Goal: Information Seeking & Learning: Learn about a topic

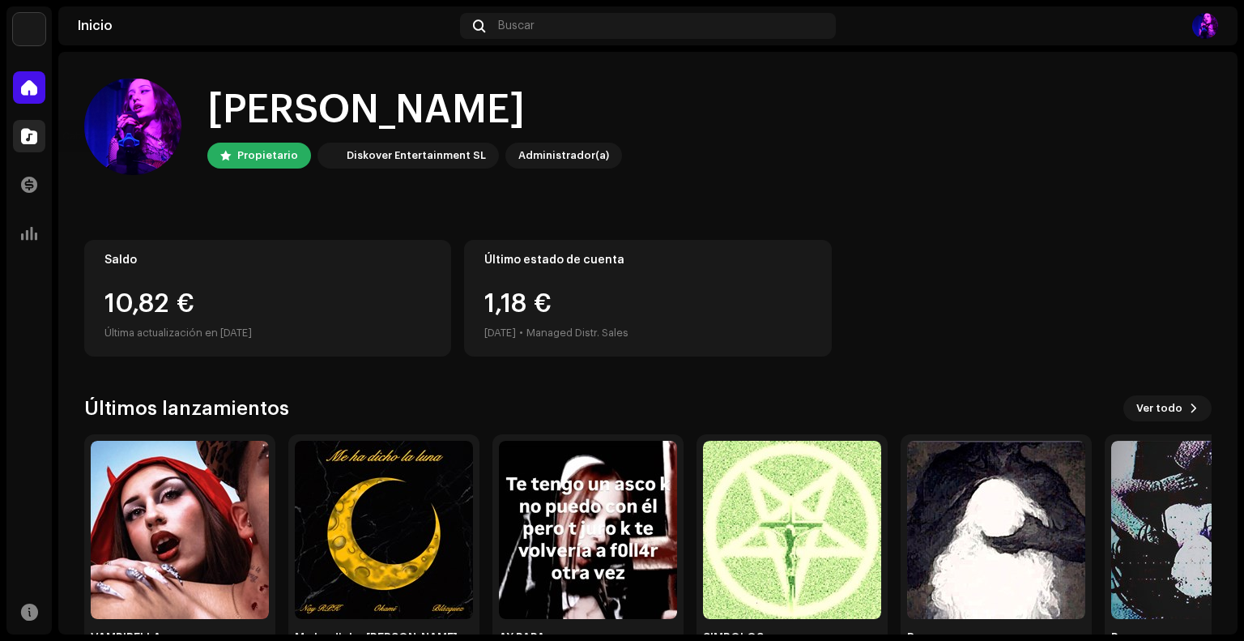
click at [28, 135] on span at bounding box center [29, 136] width 16 height 13
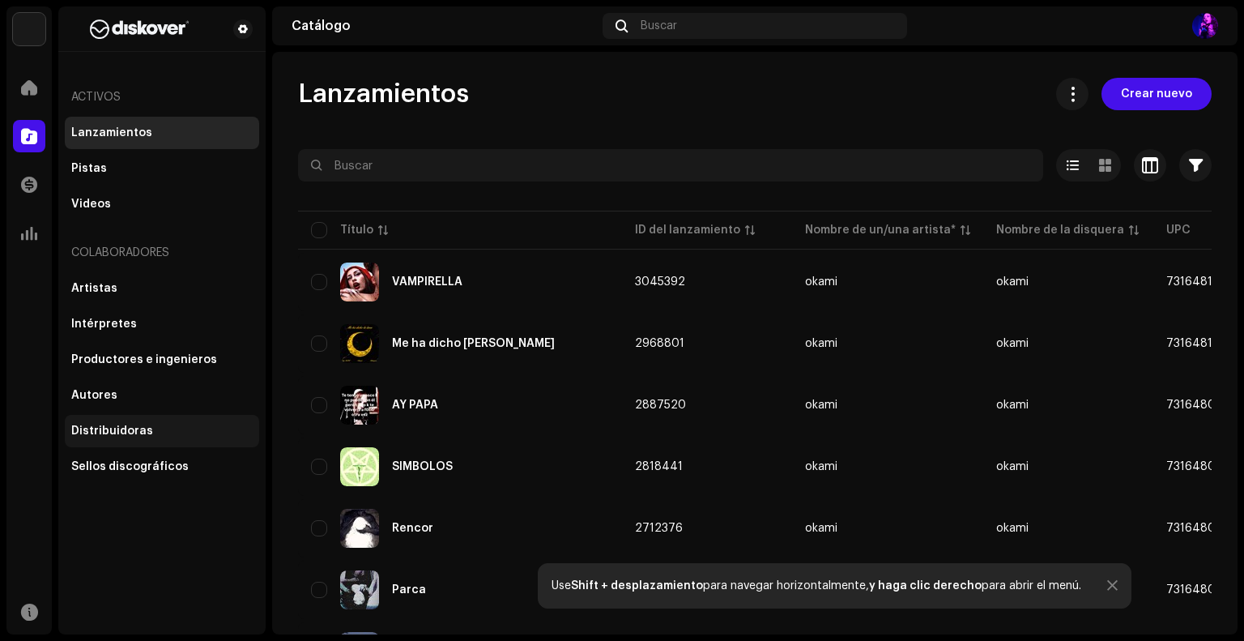
click at [131, 424] on div "Distribuidoras" at bounding box center [162, 431] width 194 height 32
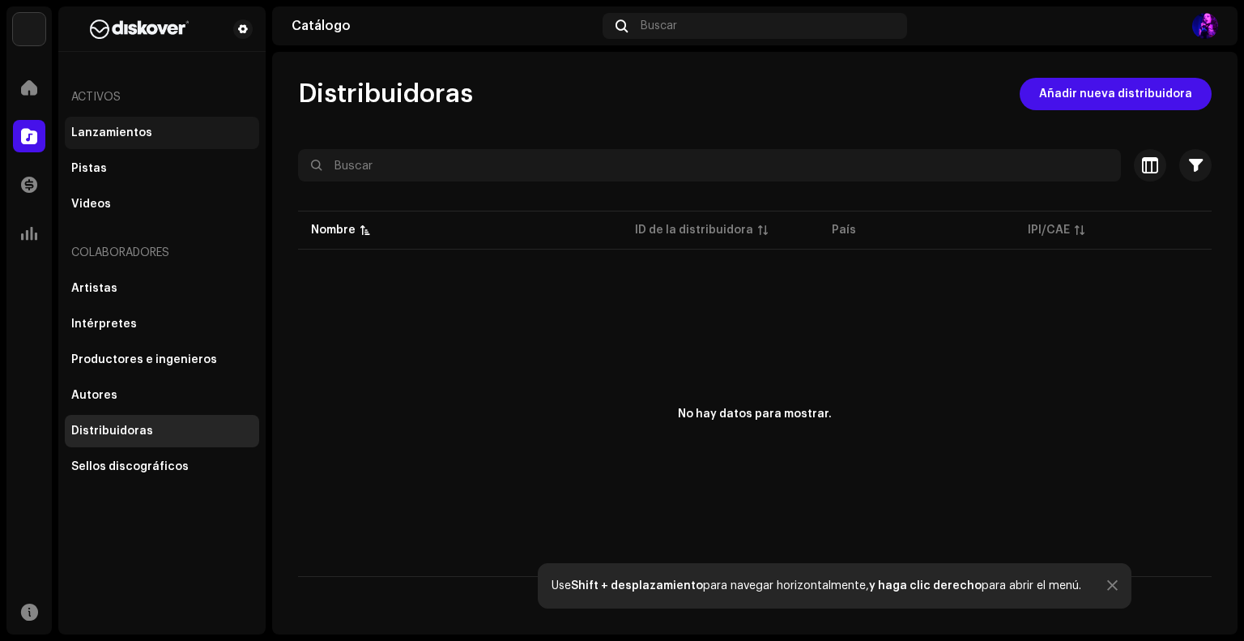
click at [160, 126] on div "Lanzamientos" at bounding box center [162, 133] width 194 height 32
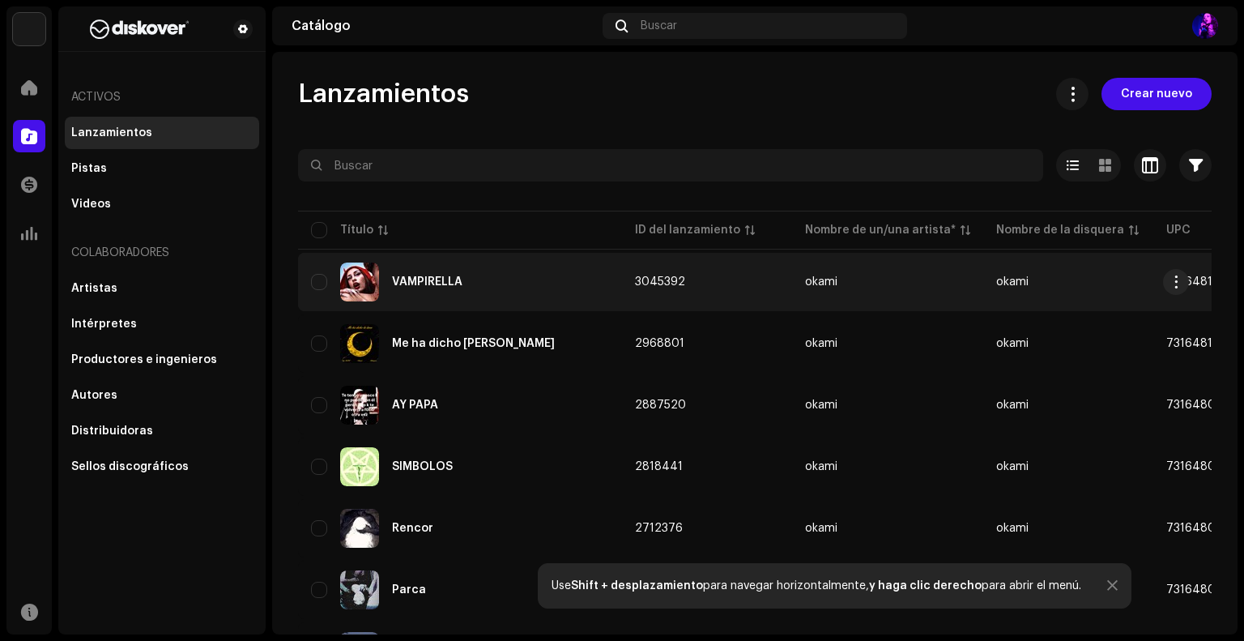
click at [443, 297] on div "VAMPIRELLA" at bounding box center [460, 281] width 298 height 39
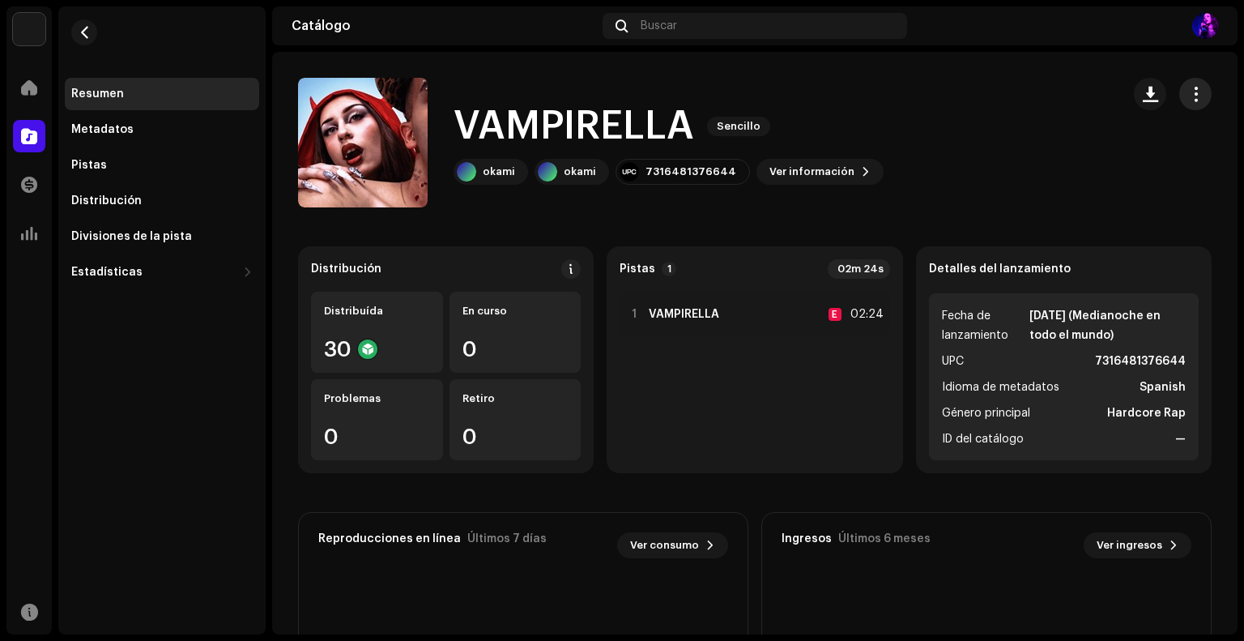
click at [1179, 93] on button "button" at bounding box center [1195, 94] width 32 height 32
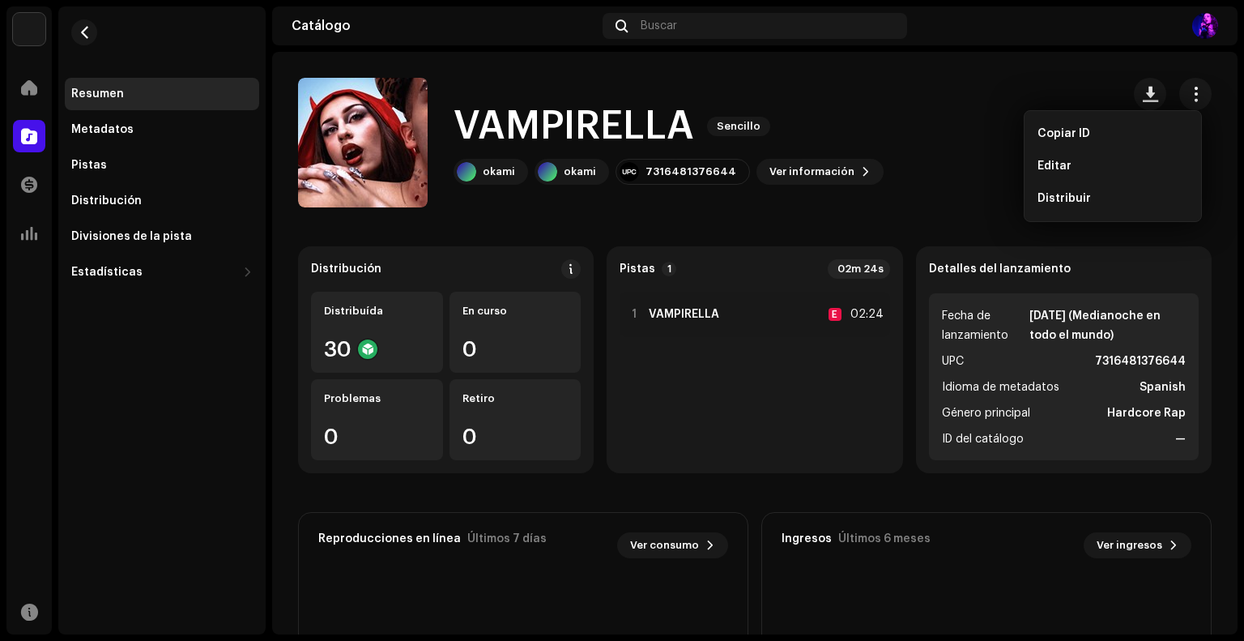
click at [878, 233] on catalog-releases-details-overview "VAMPIRELLA Sencillo VAMPIRELLA Sencillo okami okami 7316481376644 Ver informaci…" at bounding box center [755, 457] width 966 height 810
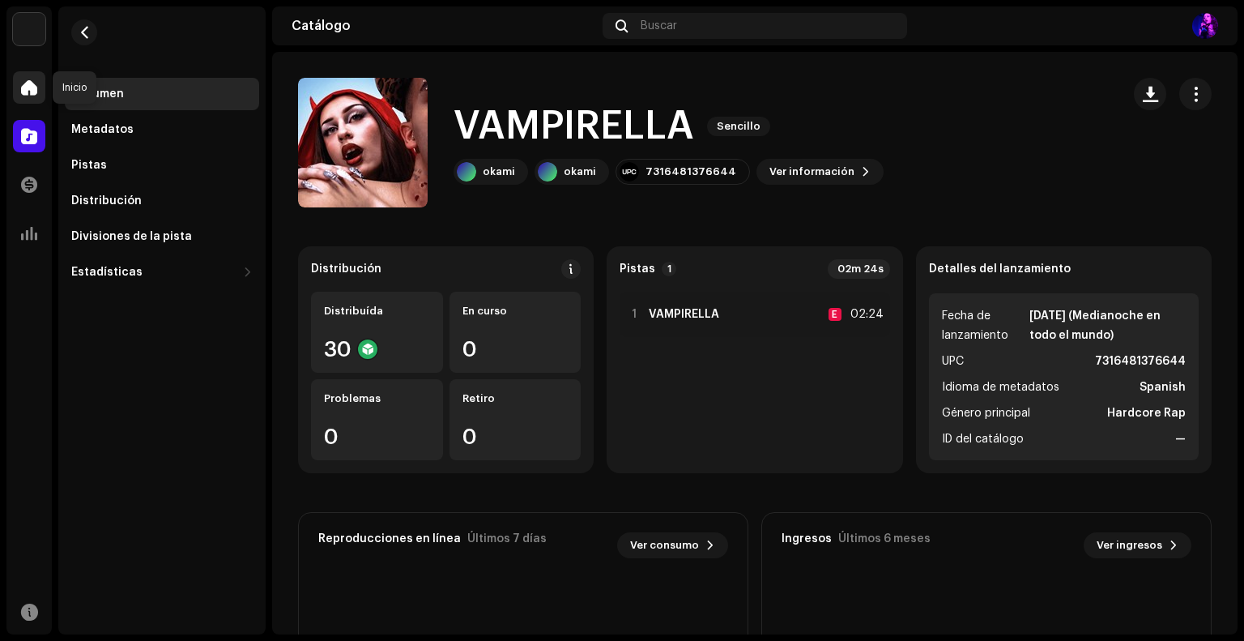
click at [28, 75] on div at bounding box center [29, 87] width 32 height 32
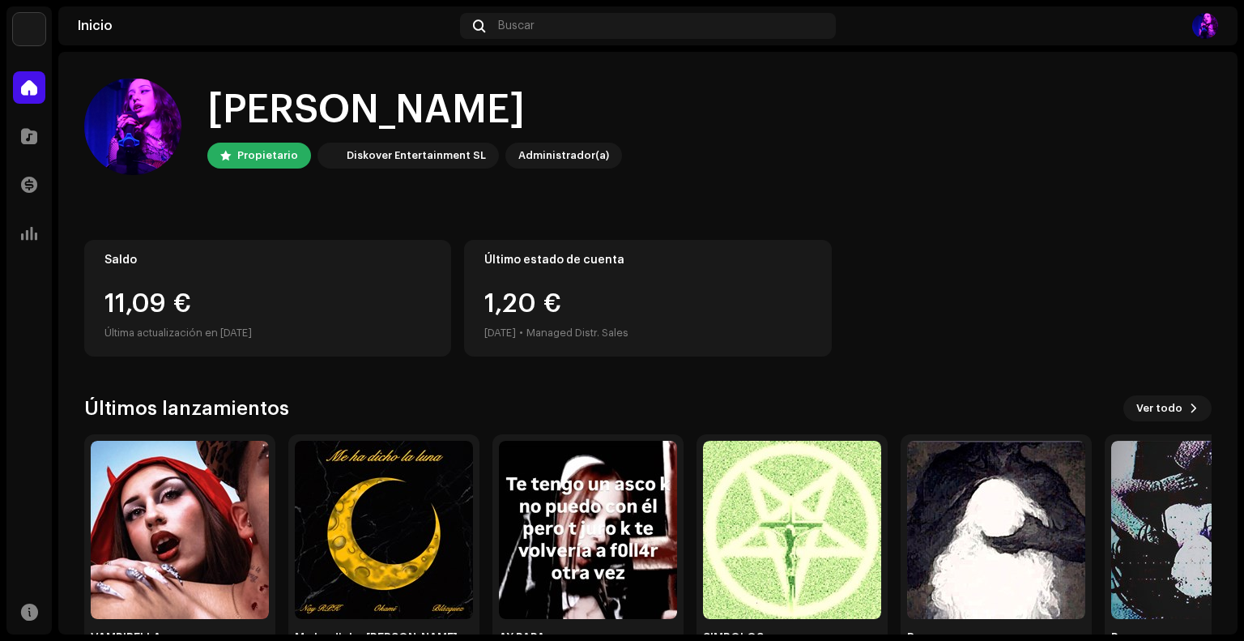
click at [1204, 33] on img at bounding box center [1205, 26] width 26 height 26
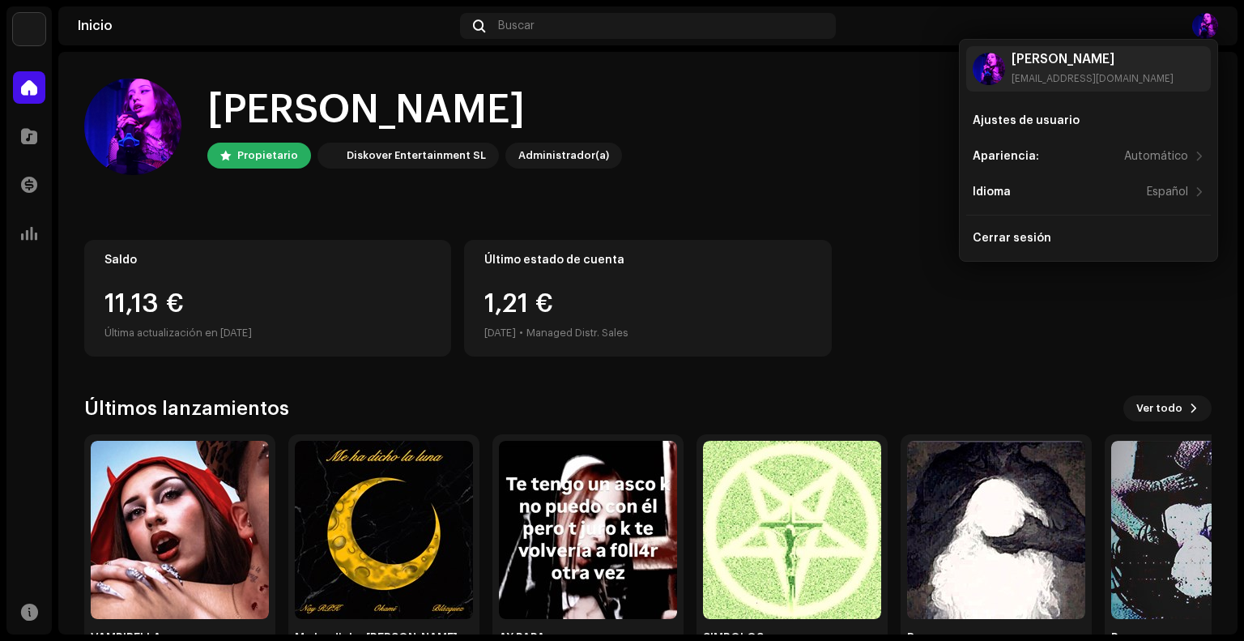
click at [748, 110] on div "Hola, , [PERSON_NAME] Diskover Entertainment SL Administrador(a)" at bounding box center [648, 126] width 1128 height 97
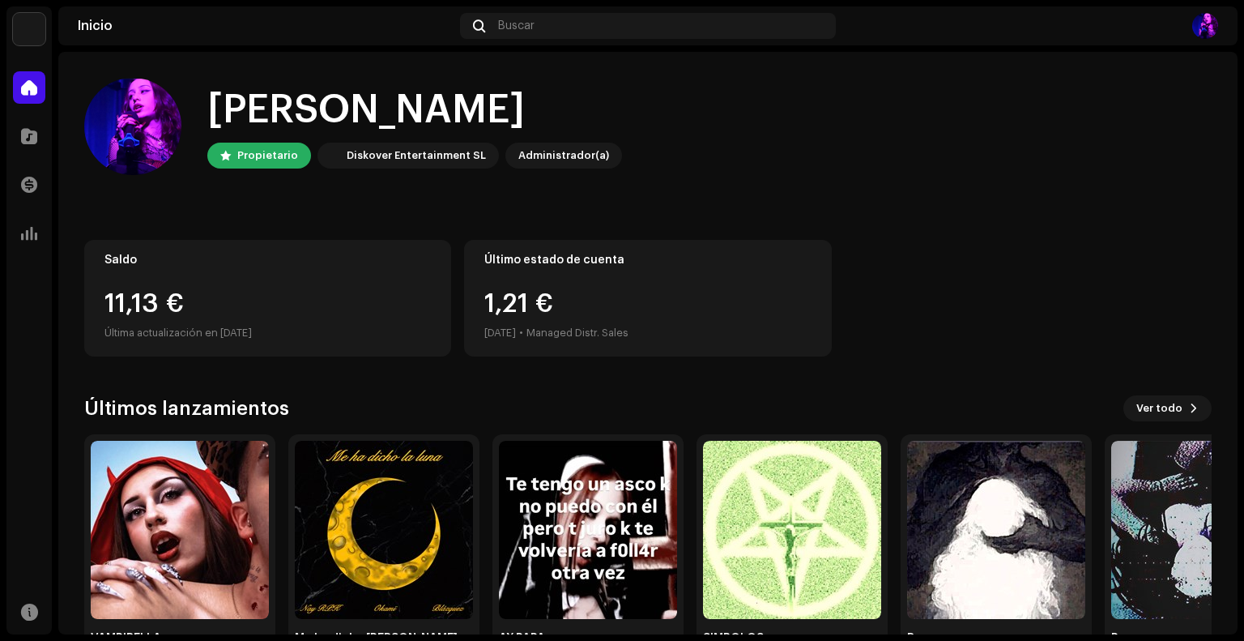
scroll to position [58, 0]
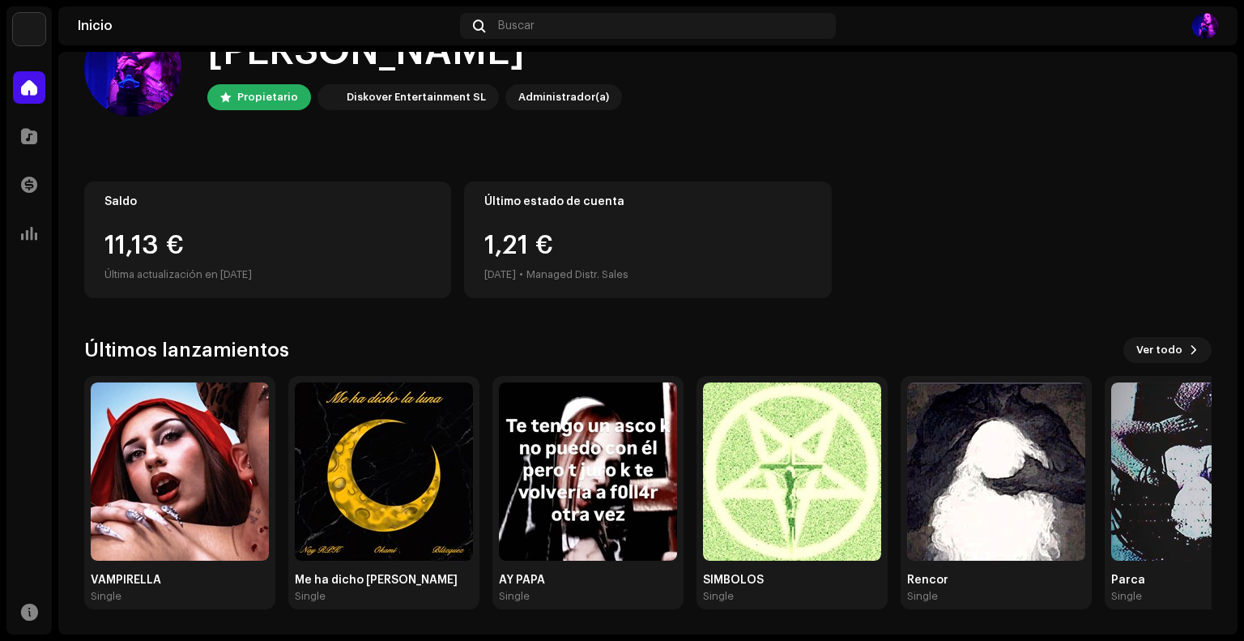
click at [32, 26] on img at bounding box center [29, 29] width 32 height 32
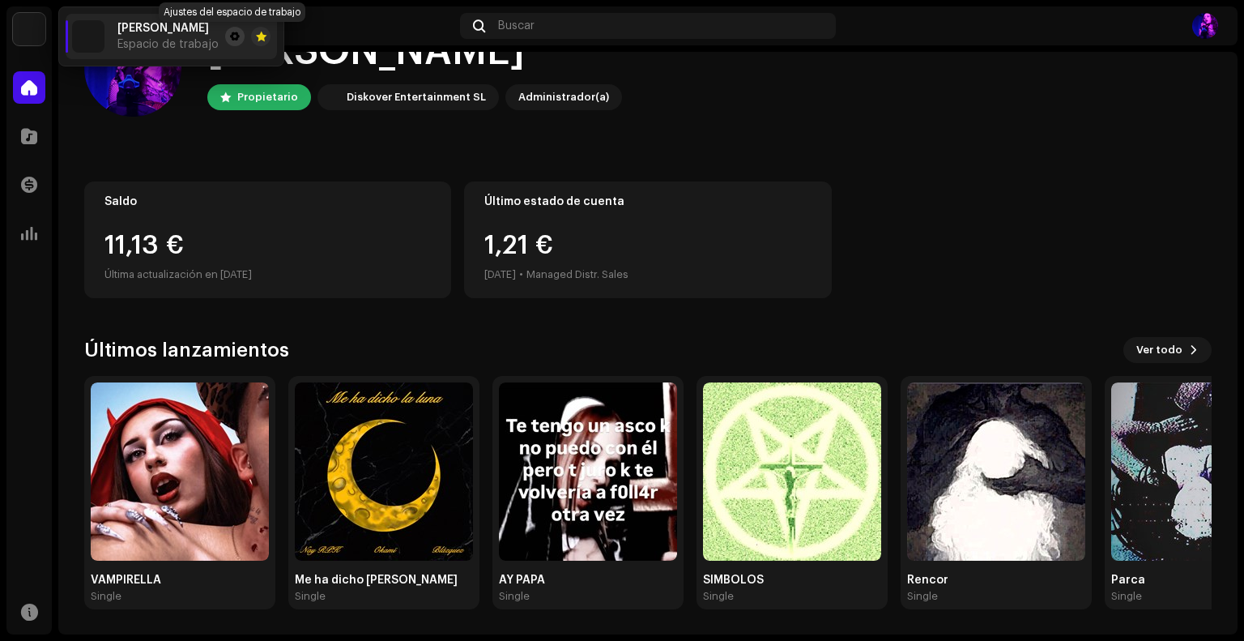
click at [232, 36] on span at bounding box center [235, 36] width 10 height 13
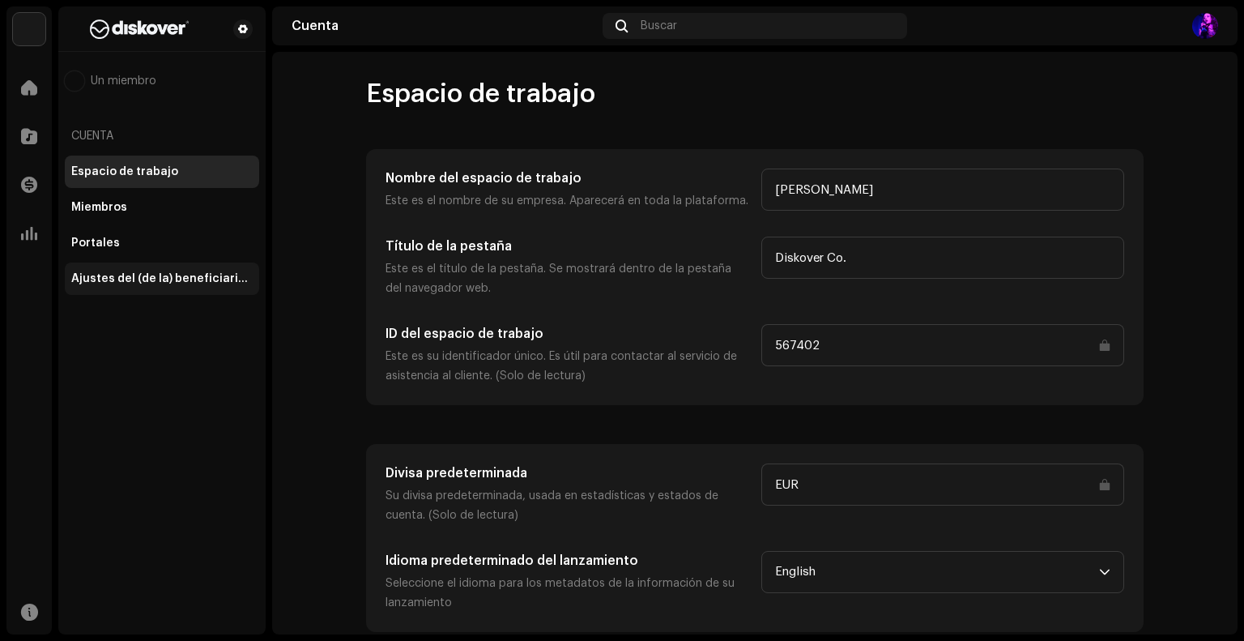
click at [208, 288] on div "Ajustes del (de la) beneficiario(a)" at bounding box center [162, 278] width 194 height 32
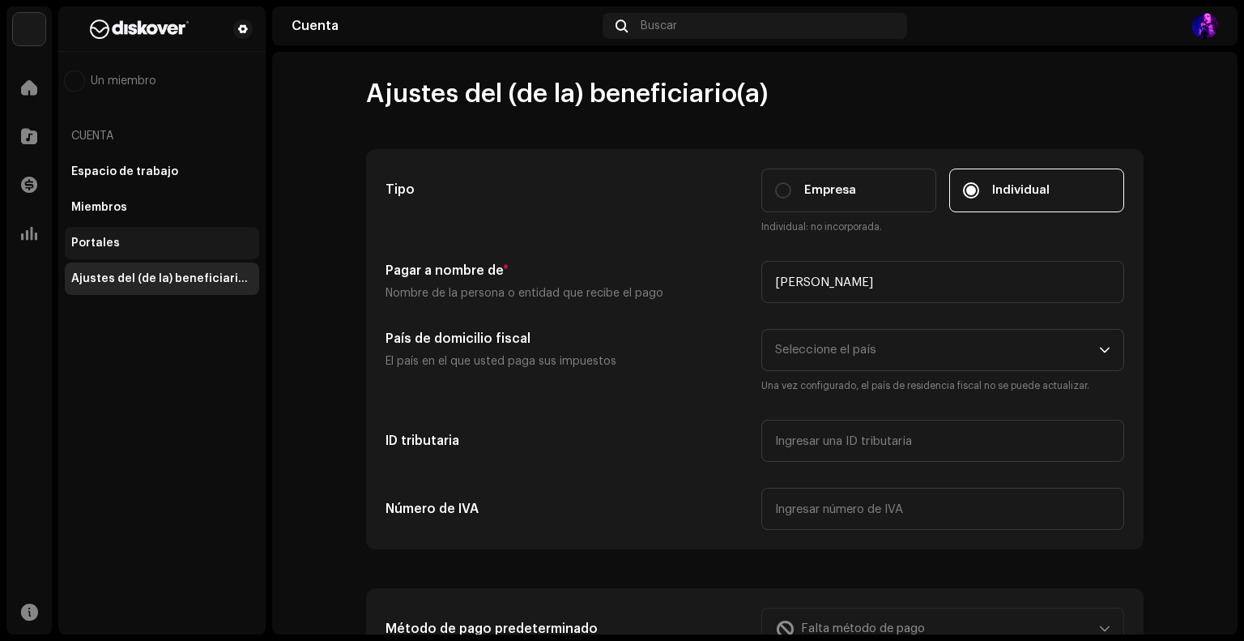
click at [175, 249] on div "Portales" at bounding box center [162, 243] width 194 height 32
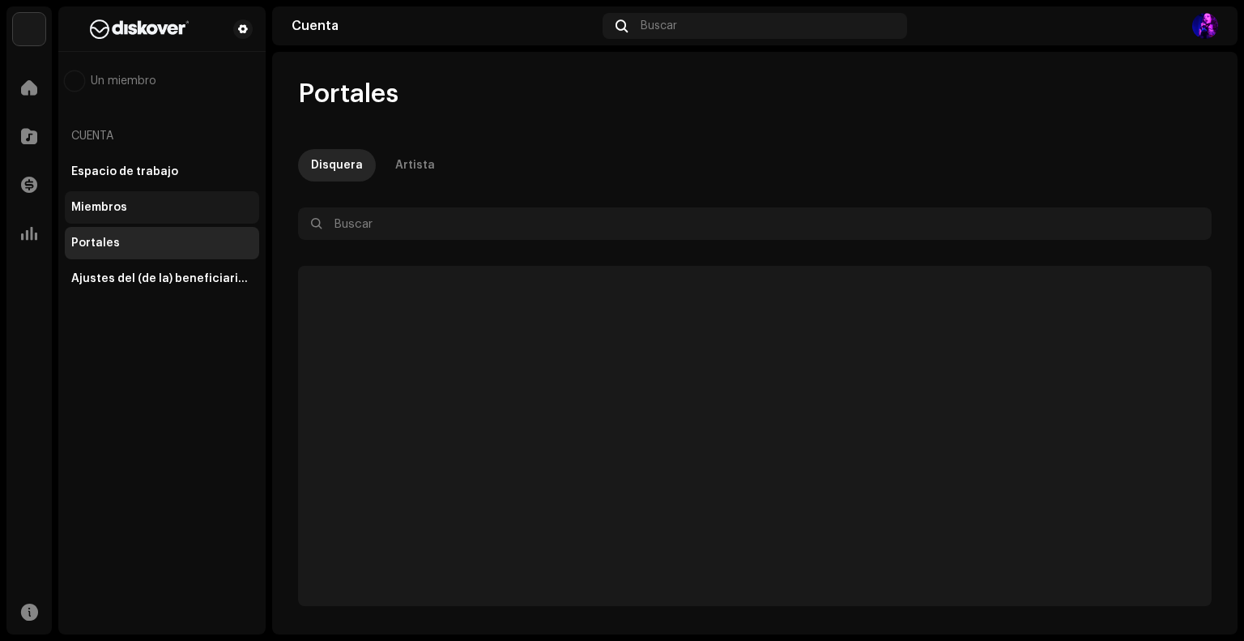
click at [168, 213] on div "Miembros" at bounding box center [161, 207] width 181 height 13
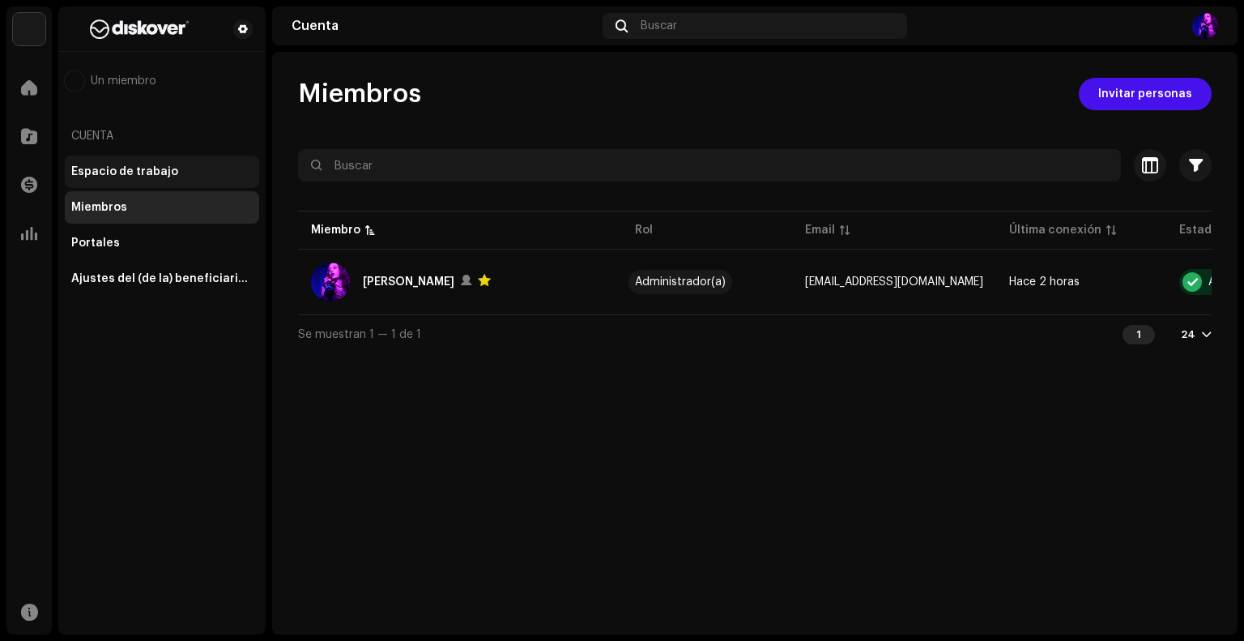
click at [187, 175] on div "Espacio de trabajo" at bounding box center [161, 171] width 181 height 13
click at [177, 284] on div "Ajustes del (de la) beneficiario(a)" at bounding box center [161, 278] width 181 height 13
click at [30, 239] on span at bounding box center [29, 233] width 16 height 13
click at [35, 617] on span at bounding box center [29, 611] width 17 height 13
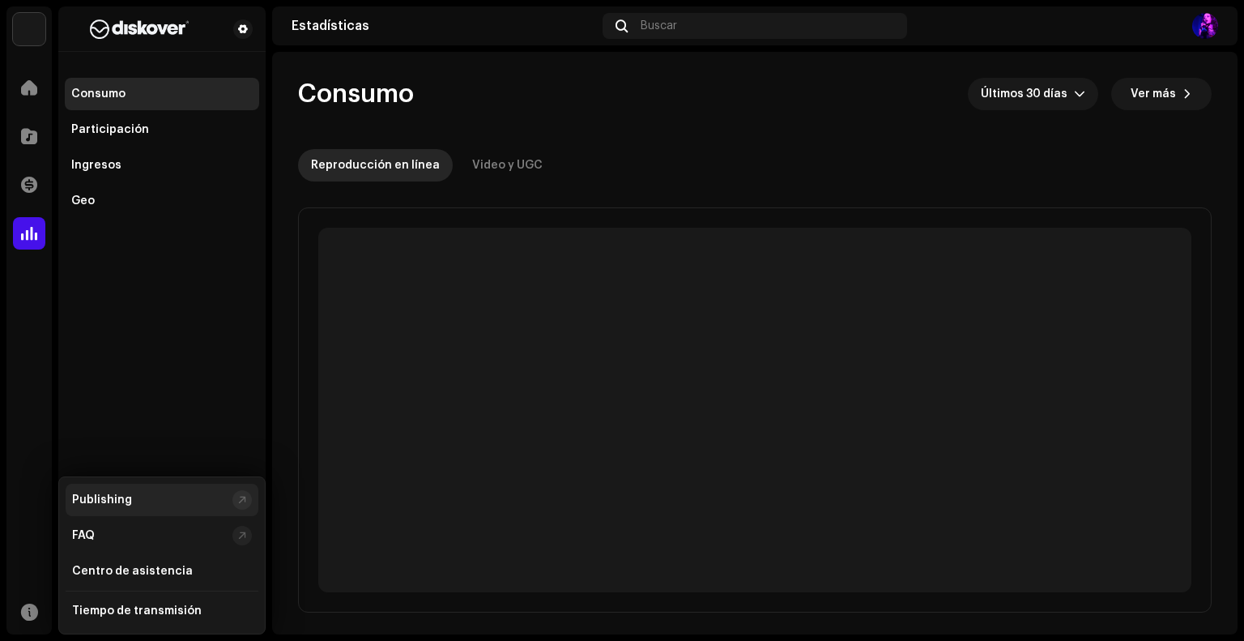
click at [143, 495] on div "Publishing" at bounding box center [149, 499] width 154 height 13
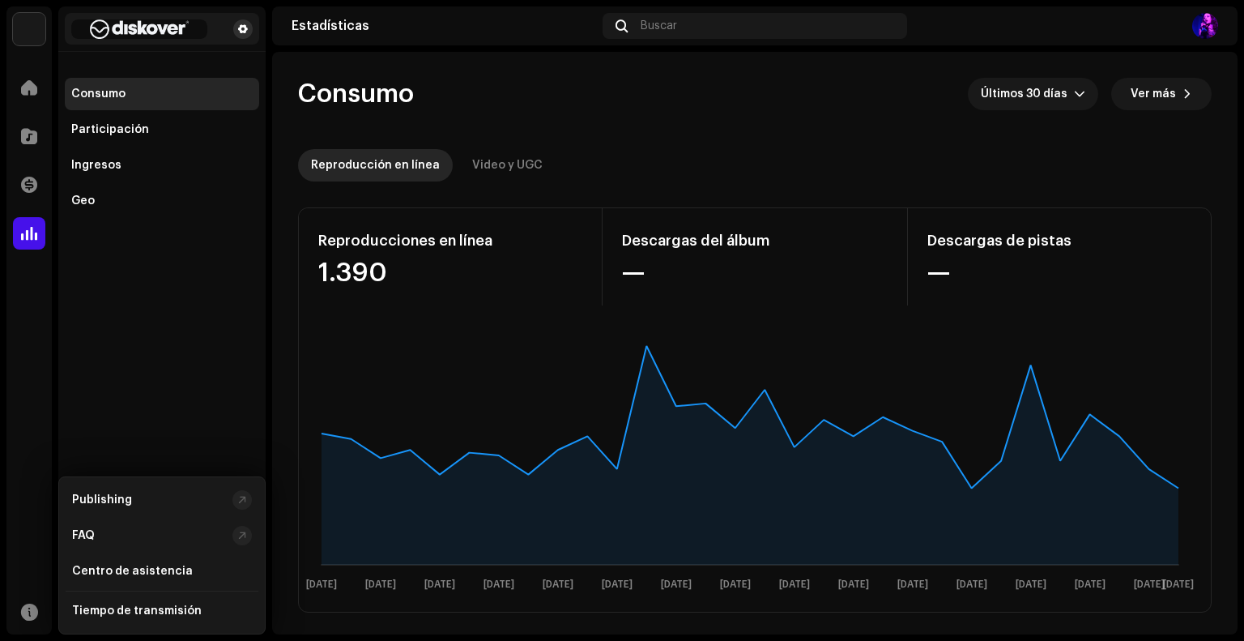
click at [245, 29] on span at bounding box center [243, 29] width 10 height 13
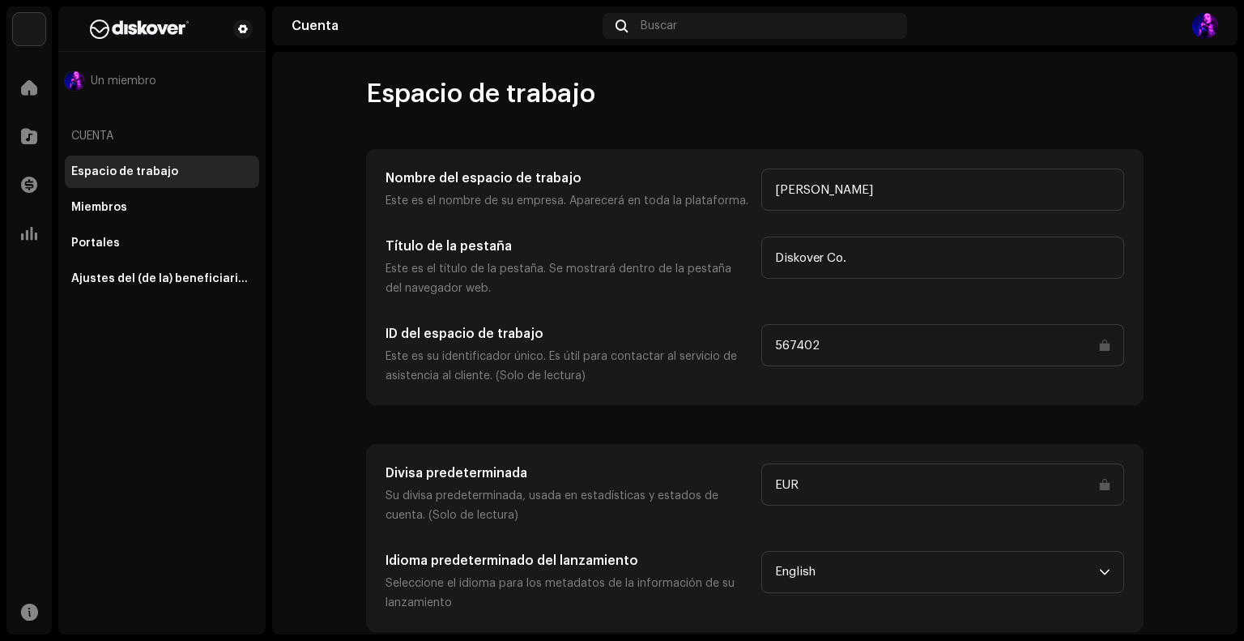
click at [152, 225] on div "Espacio de trabajo Miembros Portales Ajustes del (de la) beneficiario(a)" at bounding box center [162, 225] width 194 height 139
click at [28, 89] on span at bounding box center [29, 87] width 16 height 13
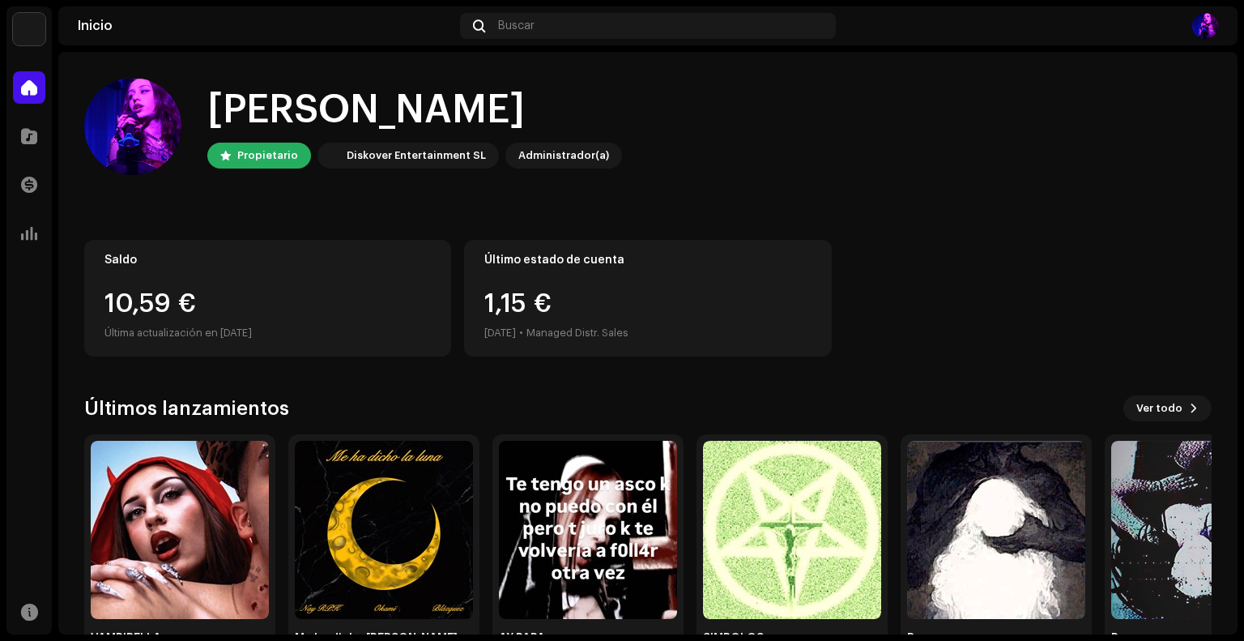
click at [28, 164] on div "Transacciones" at bounding box center [28, 184] width 45 height 45
click at [27, 151] on div at bounding box center [29, 136] width 32 height 32
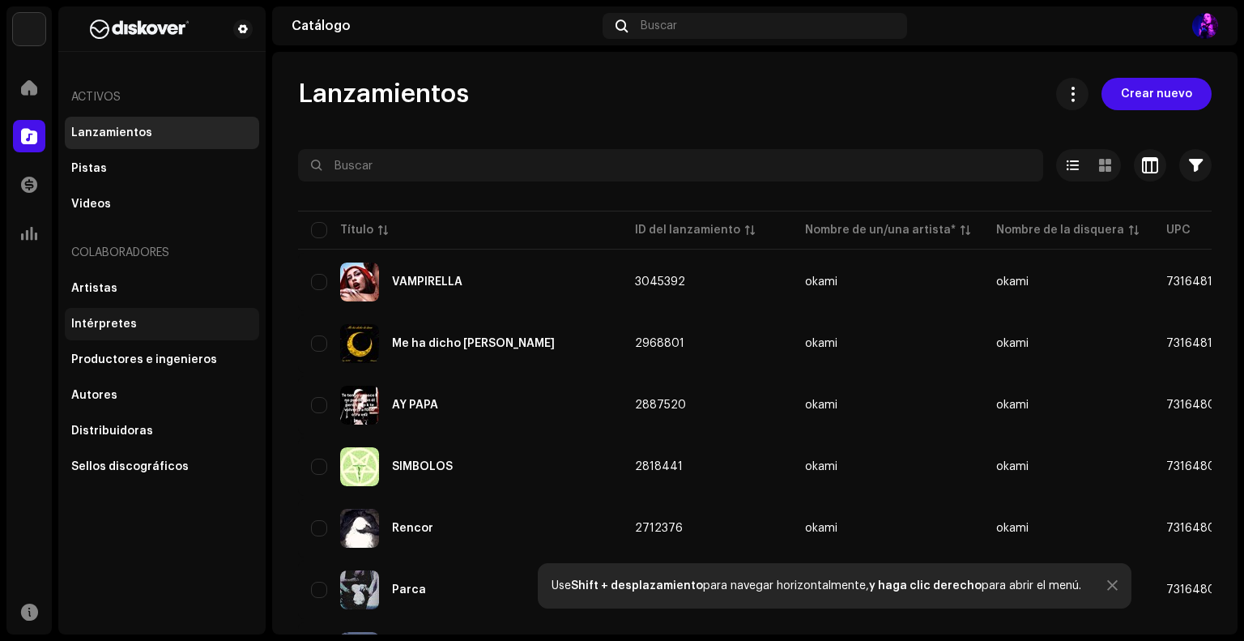
click at [125, 321] on div "Intérpretes" at bounding box center [104, 324] width 66 height 13
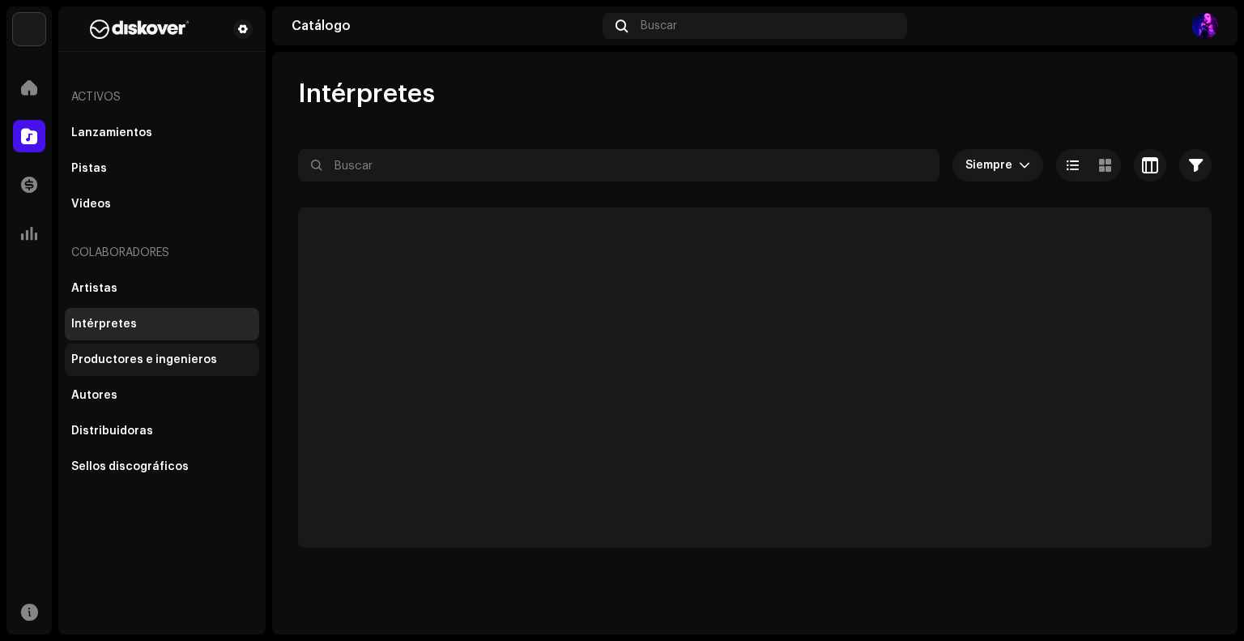
click at [126, 358] on div "Productores e ingenieros" at bounding box center [144, 359] width 146 height 13
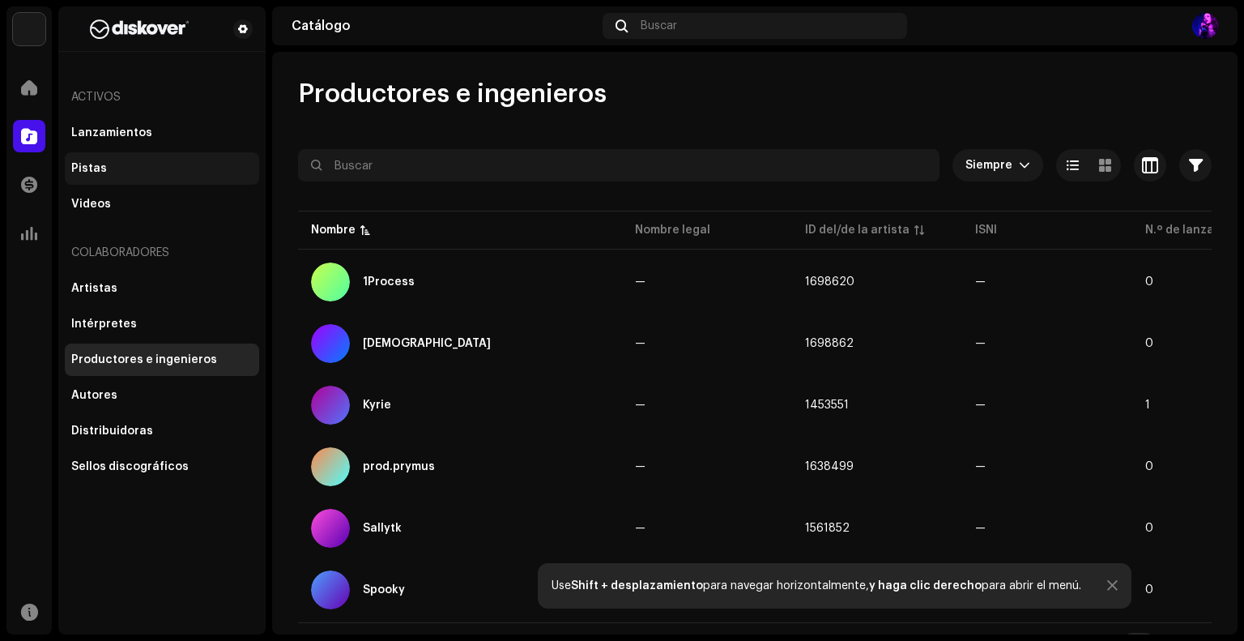
click at [90, 158] on div "Pistas" at bounding box center [162, 168] width 194 height 32
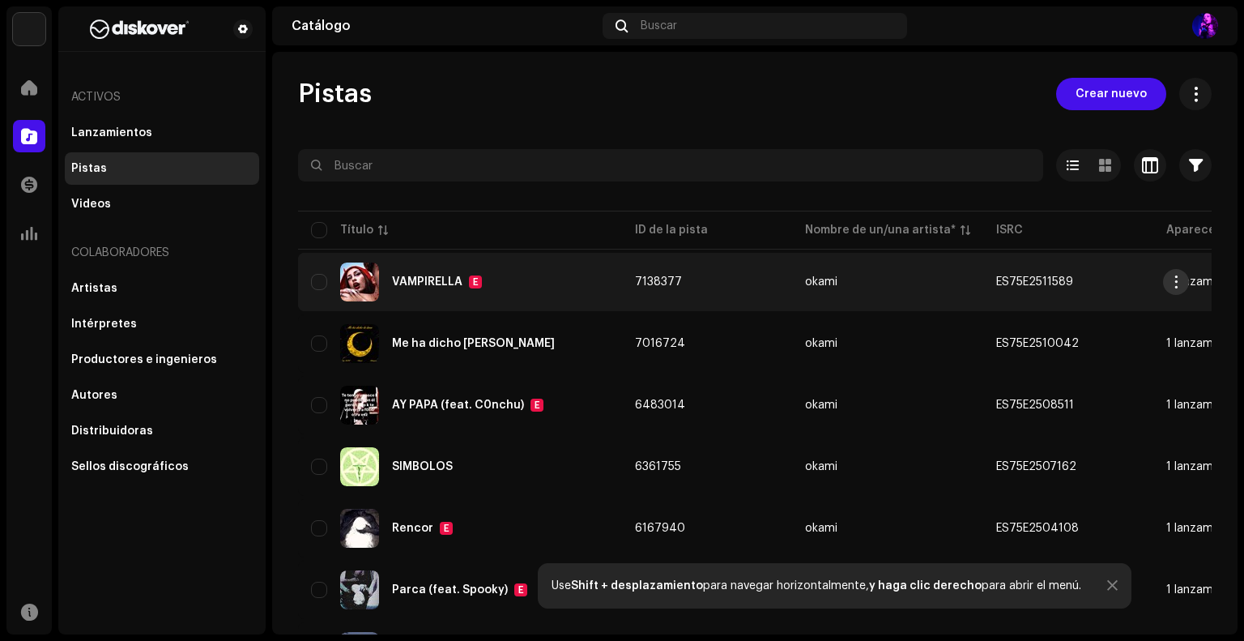
click at [1171, 284] on span "button" at bounding box center [1176, 281] width 12 height 13
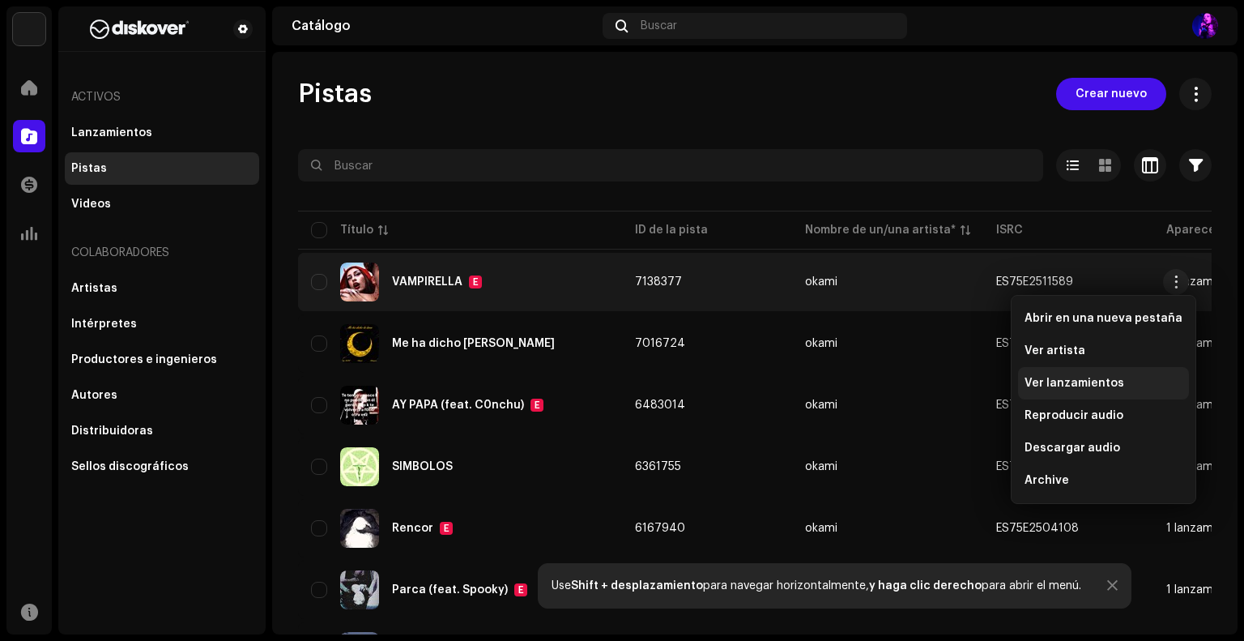
click at [1076, 385] on span "Ver lanzamientos" at bounding box center [1075, 383] width 100 height 13
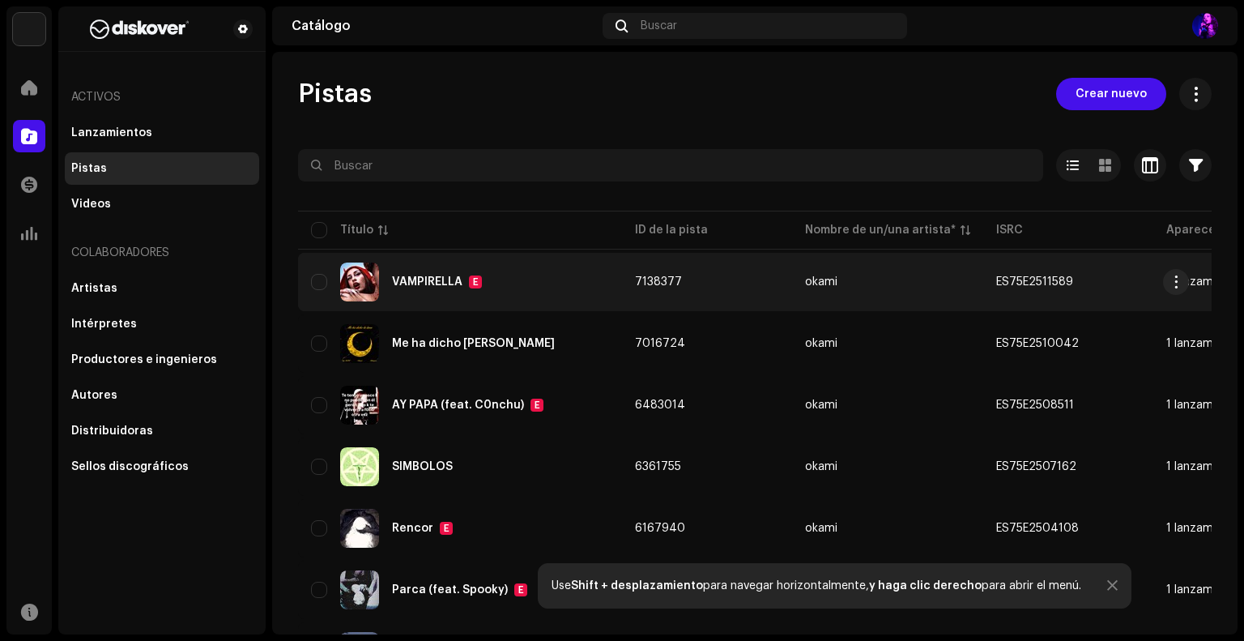
click at [642, 265] on td "7138377" at bounding box center [707, 282] width 170 height 58
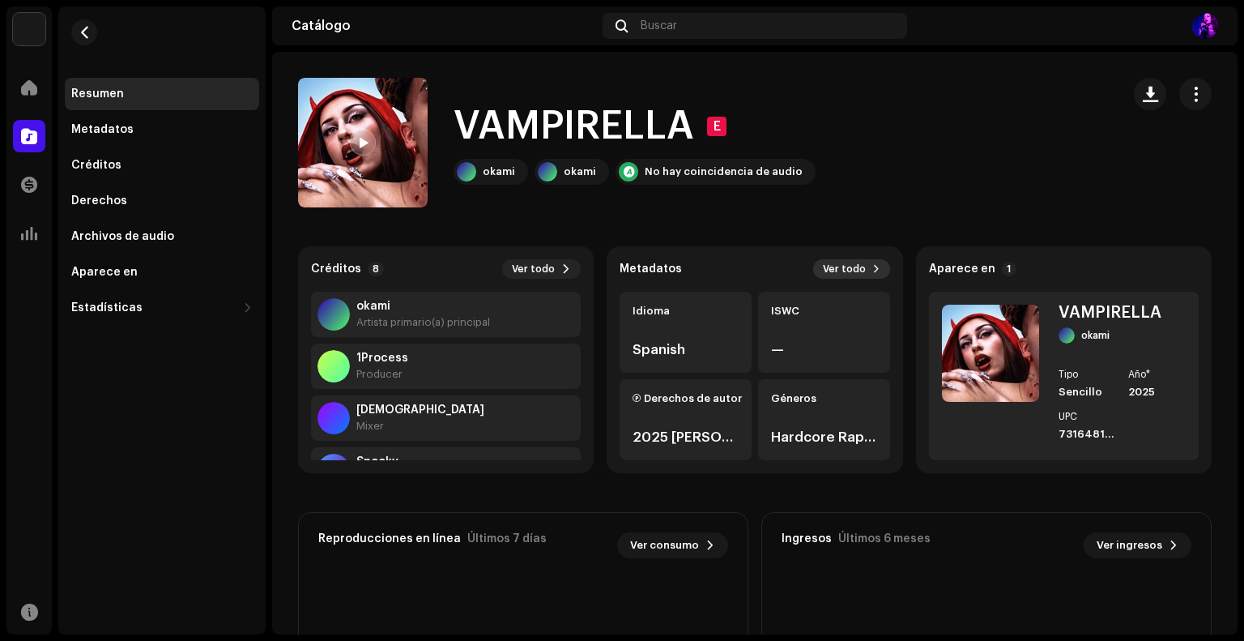
click at [839, 265] on span "Ver todo" at bounding box center [844, 268] width 43 height 13
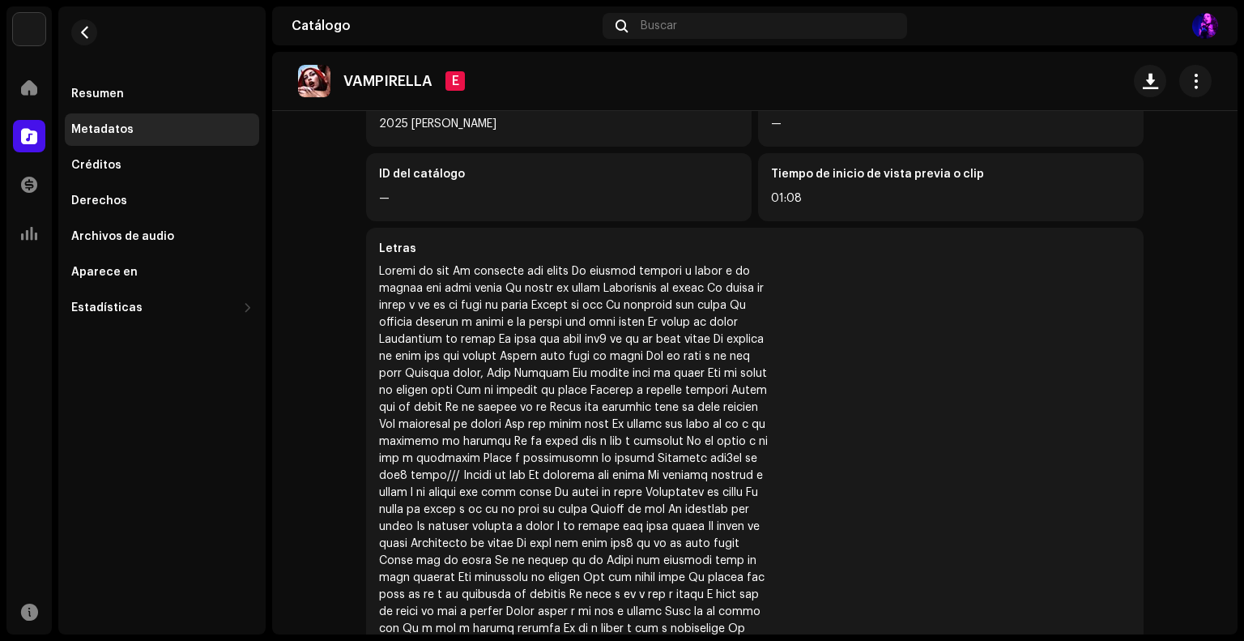
scroll to position [568, 0]
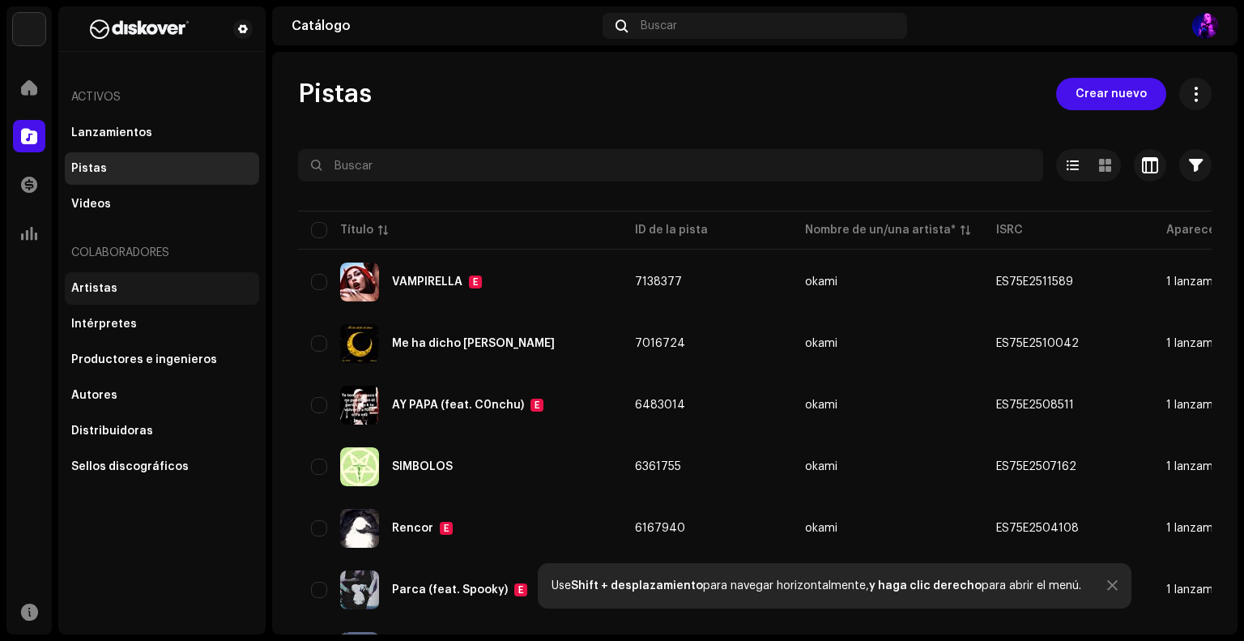
click at [160, 275] on div "Artistas" at bounding box center [162, 288] width 194 height 32
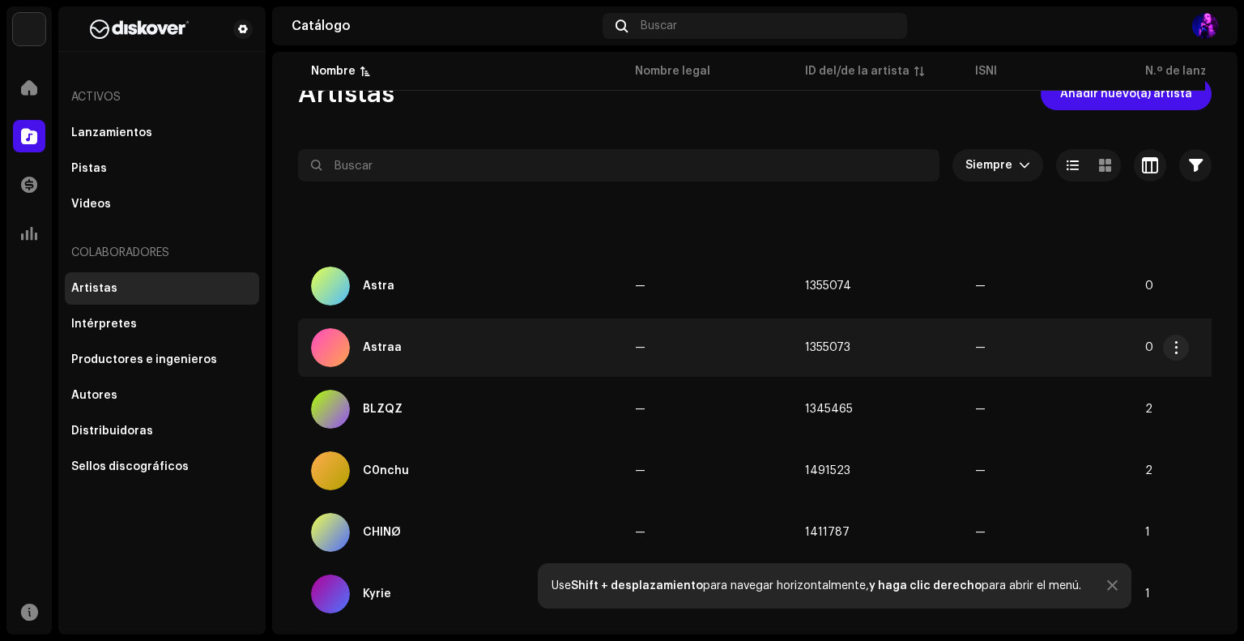
scroll to position [406, 0]
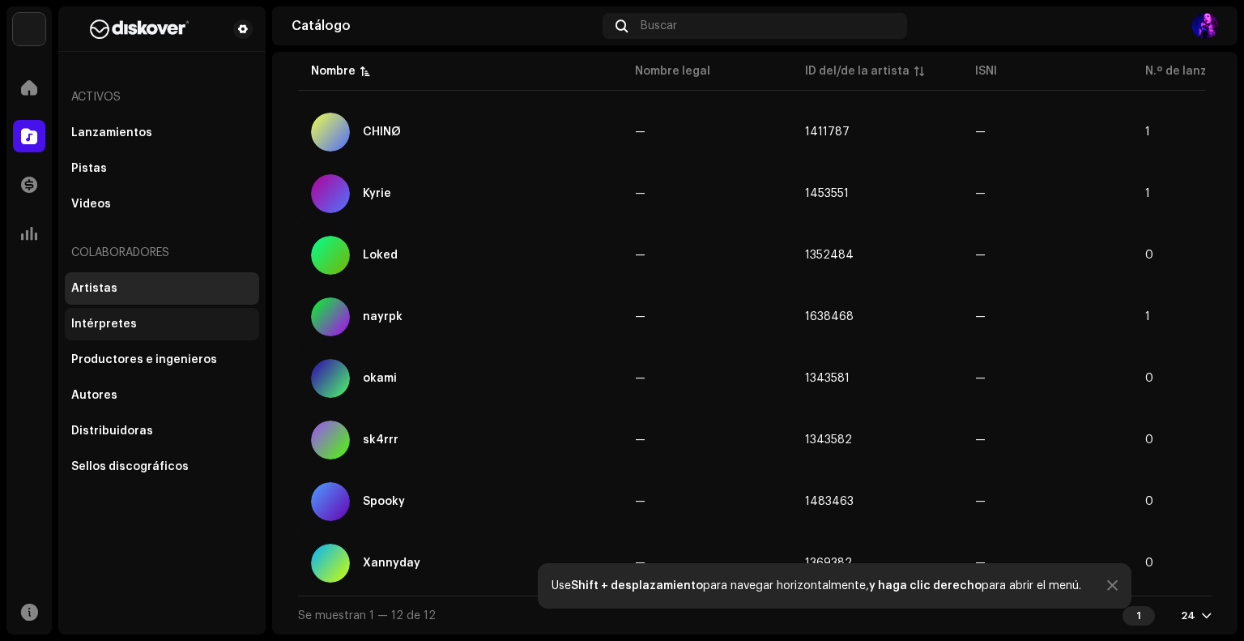
click at [172, 318] on div "Intérpretes" at bounding box center [161, 324] width 181 height 13
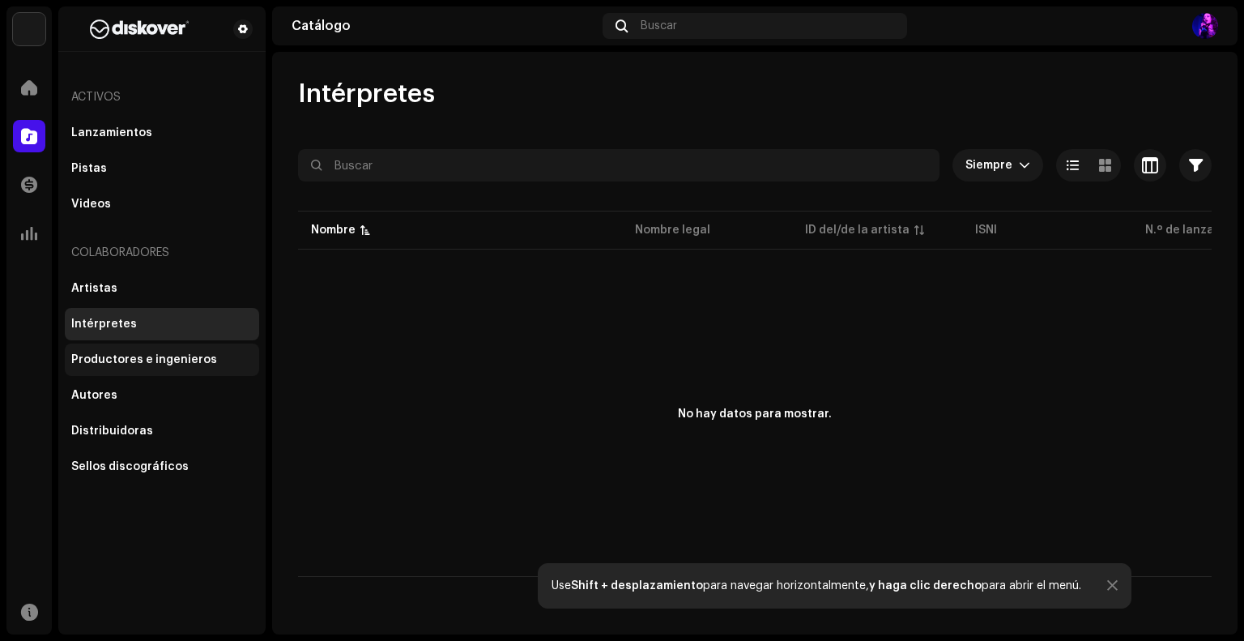
click at [182, 347] on div "Productores e ingenieros" at bounding box center [162, 359] width 194 height 32
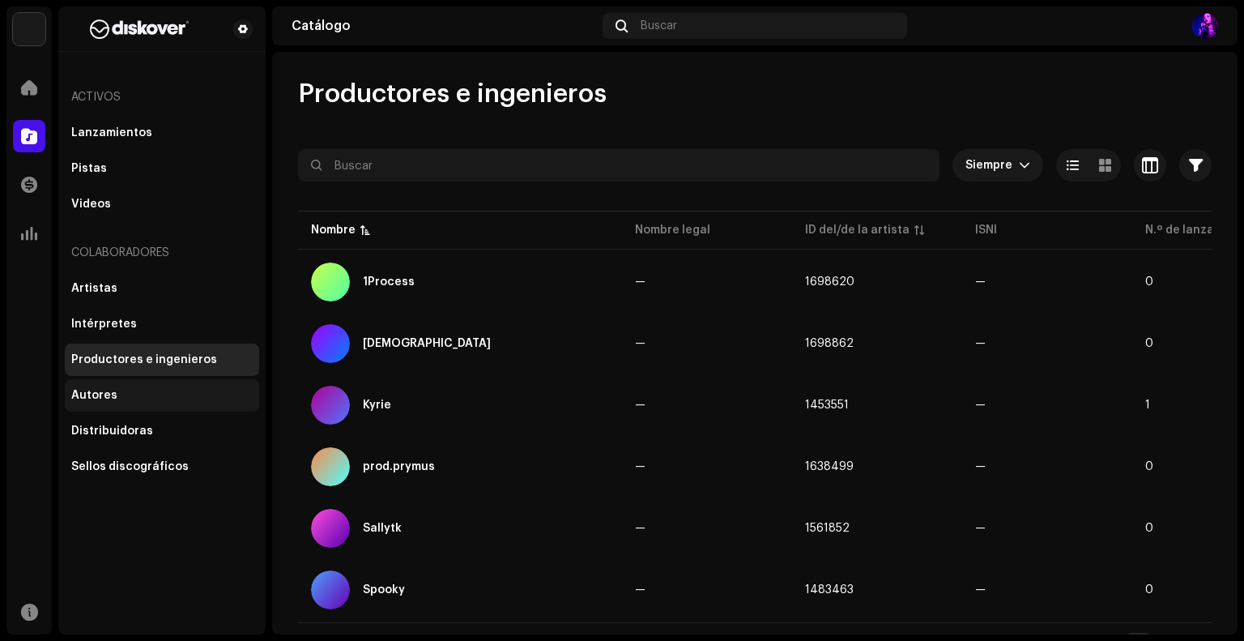
click at [164, 407] on div "Autores" at bounding box center [162, 395] width 194 height 32
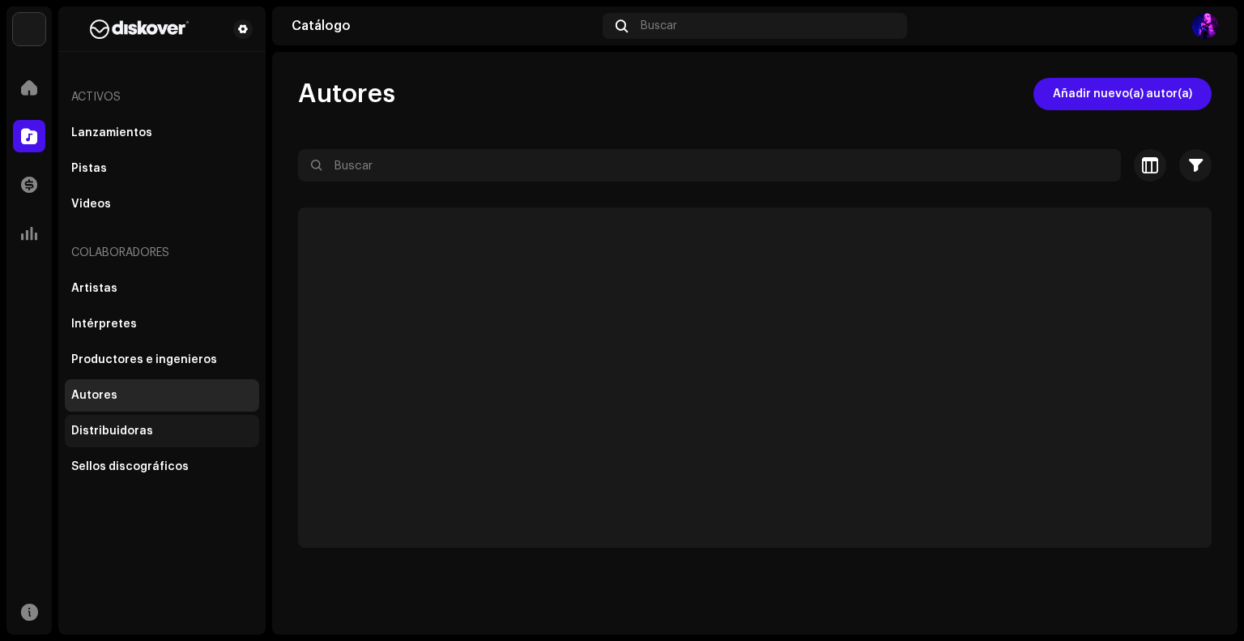
click at [162, 444] on div "Distribuidoras" at bounding box center [162, 431] width 194 height 32
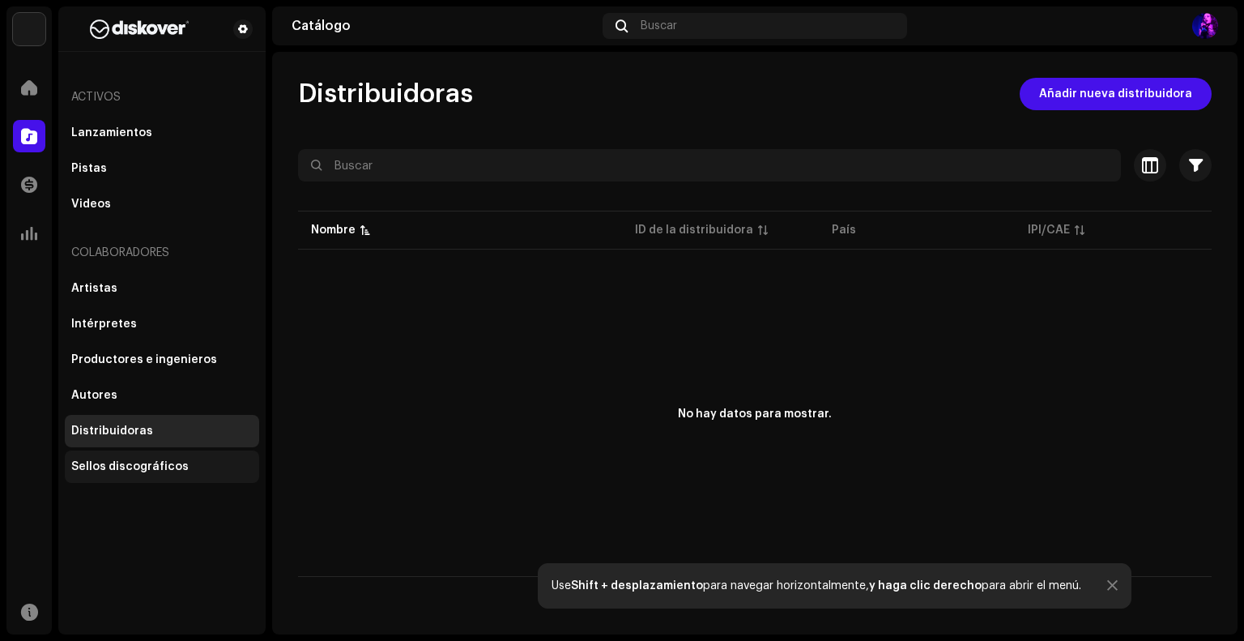
click at [160, 464] on div "Sellos discográficos" at bounding box center [129, 466] width 117 height 13
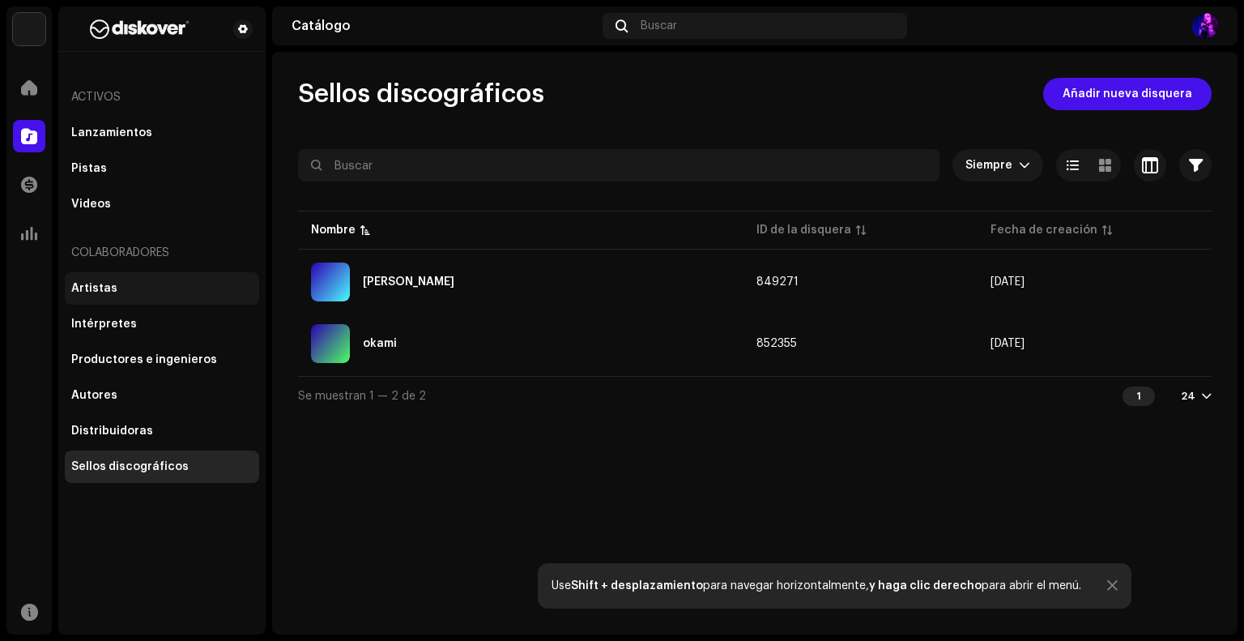
click at [164, 275] on div "Artistas" at bounding box center [162, 288] width 194 height 32
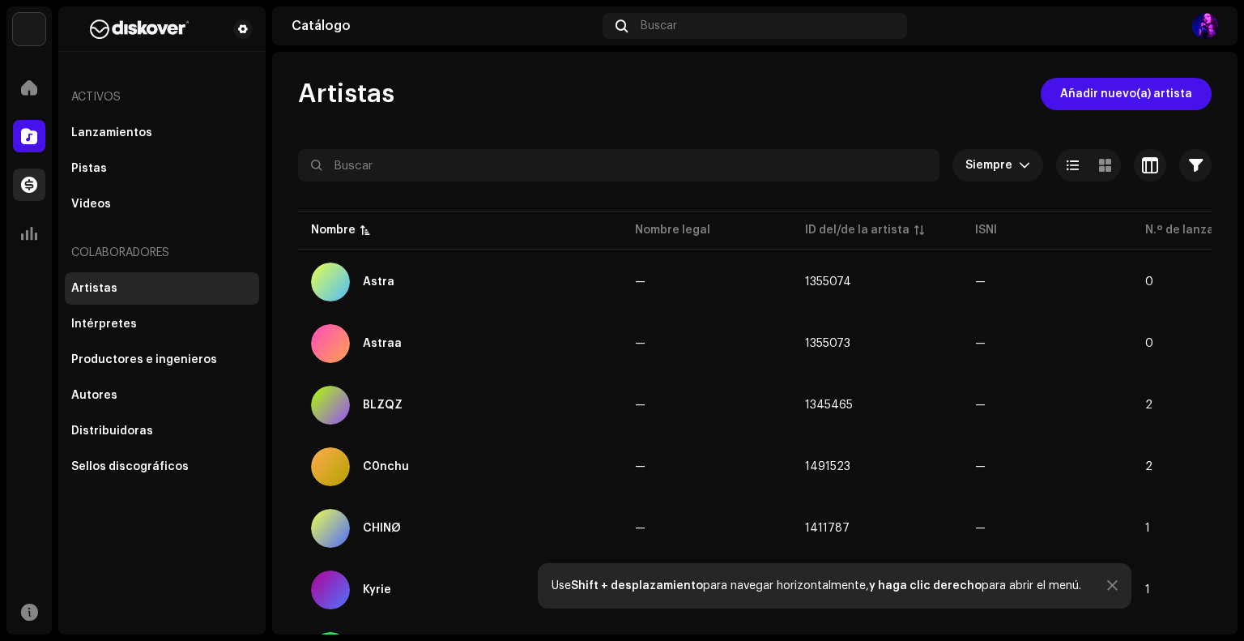
click at [42, 186] on div at bounding box center [29, 184] width 32 height 32
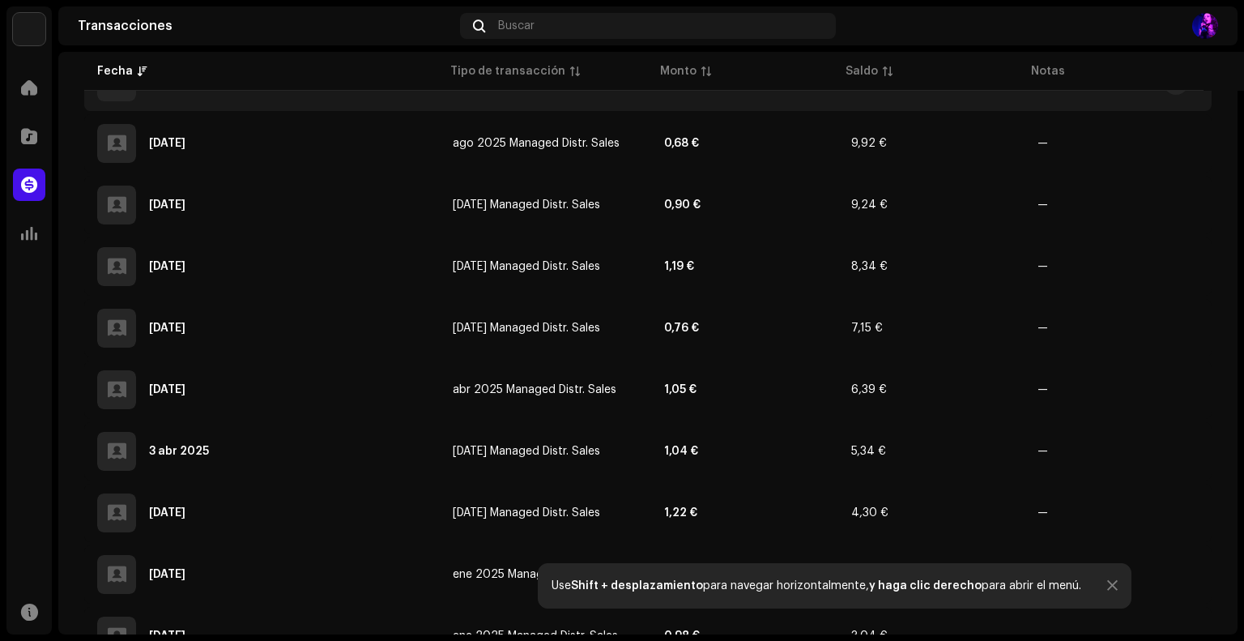
scroll to position [594, 0]
